Goal: Information Seeking & Learning: Learn about a topic

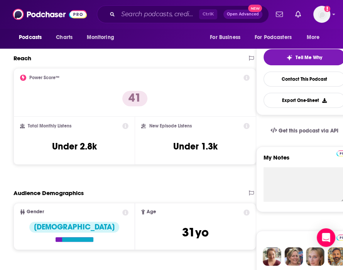
scroll to position [268, 0]
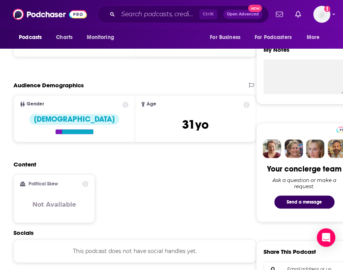
click at [117, 185] on div "Content Political Skew Not Available" at bounding box center [135, 195] width 243 height 68
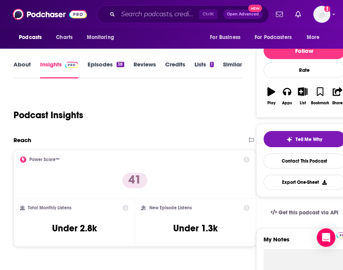
scroll to position [78, 0]
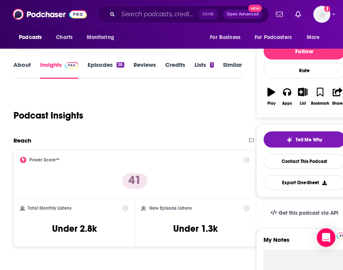
click at [24, 67] on link "About" at bounding box center [22, 70] width 17 height 18
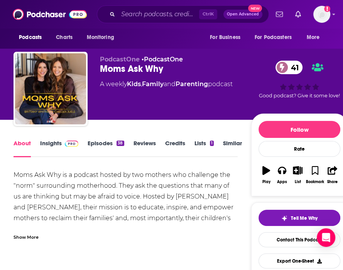
click at [34, 239] on div "Show More" at bounding box center [26, 236] width 25 height 7
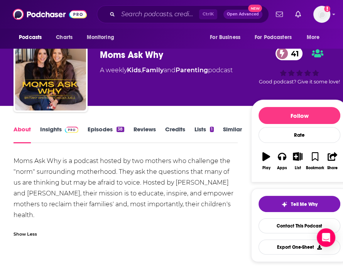
drag, startPoint x: 43, startPoint y: 213, endPoint x: 10, endPoint y: 159, distance: 62.7
copy div "Moms Ask Why is a podcast hosted by two mothers who challenge the "norm" surrou…"
